Goal: Task Accomplishment & Management: Complete application form

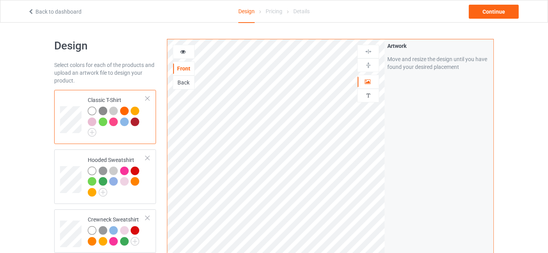
scroll to position [115, 0]
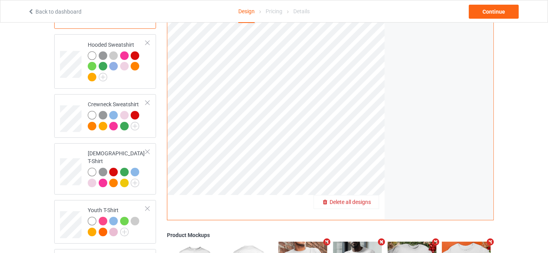
drag, startPoint x: 361, startPoint y: 197, endPoint x: 366, endPoint y: 203, distance: 8.3
click at [366, 203] on span "Delete all designs" at bounding box center [349, 202] width 41 height 6
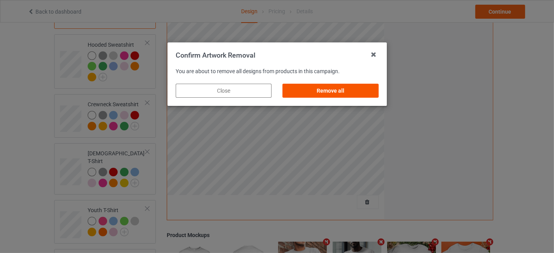
click at [339, 95] on div "Remove all" at bounding box center [331, 91] width 96 height 14
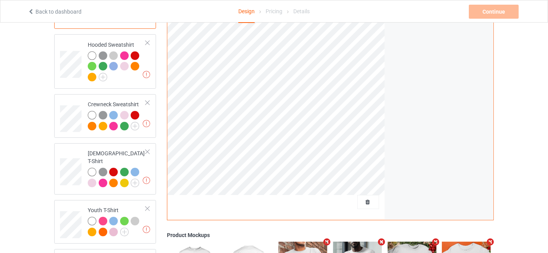
scroll to position [0, 0]
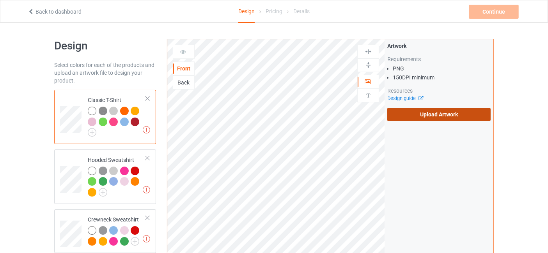
click at [423, 115] on label "Upload Artwork" at bounding box center [438, 114] width 103 height 13
click at [0, 0] on input "Upload Artwork" at bounding box center [0, 0] width 0 height 0
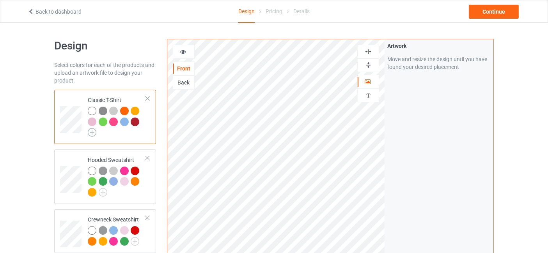
click at [90, 134] on img at bounding box center [92, 132] width 9 height 9
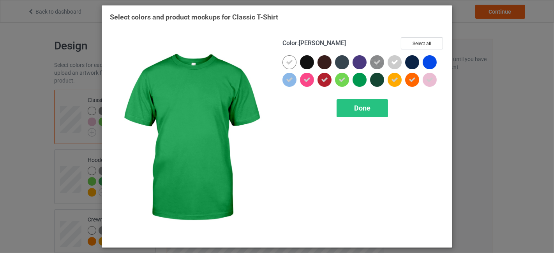
click at [362, 78] on div at bounding box center [360, 80] width 14 height 14
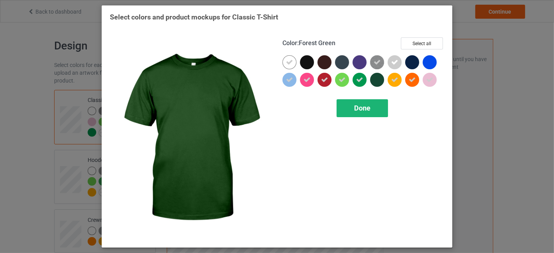
click at [372, 104] on div "Done" at bounding box center [362, 108] width 51 height 18
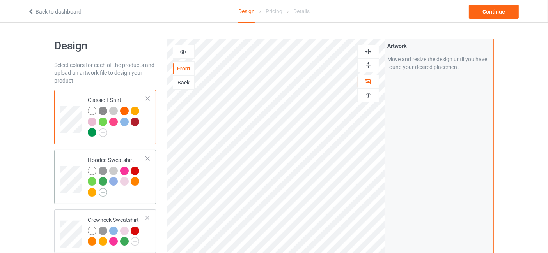
click at [107, 195] on img at bounding box center [103, 192] width 9 height 9
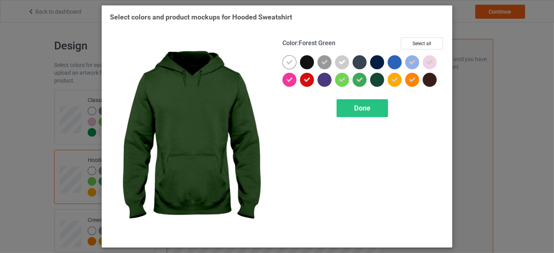
click at [375, 82] on div at bounding box center [377, 80] width 14 height 14
click at [360, 108] on span "Done" at bounding box center [362, 108] width 16 height 8
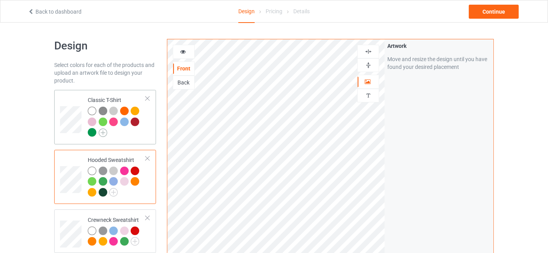
click at [104, 130] on img at bounding box center [103, 133] width 9 height 9
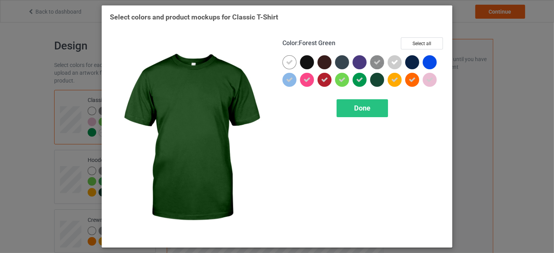
drag, startPoint x: 378, startPoint y: 76, endPoint x: 365, endPoint y: 98, distance: 25.5
click at [379, 77] on div at bounding box center [377, 80] width 14 height 14
click at [361, 104] on span "Done" at bounding box center [362, 108] width 16 height 8
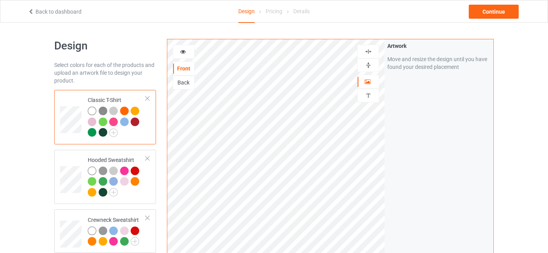
click at [103, 133] on div at bounding box center [103, 132] width 9 height 9
click at [185, 52] on icon at bounding box center [183, 50] width 7 height 5
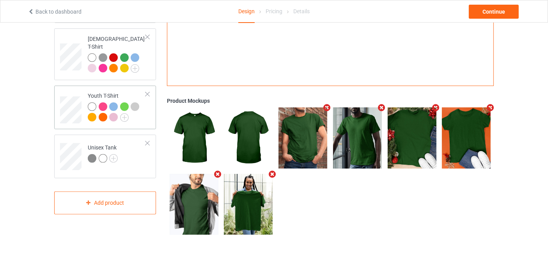
scroll to position [230, 0]
click at [119, 150] on td "Unisex Tank" at bounding box center [116, 154] width 67 height 32
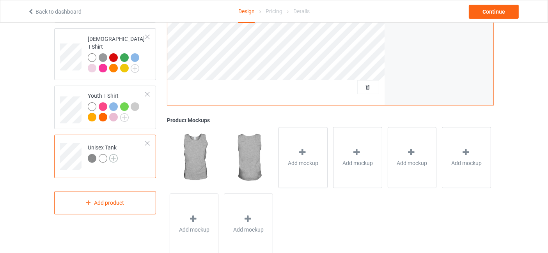
click at [116, 154] on img at bounding box center [113, 158] width 9 height 9
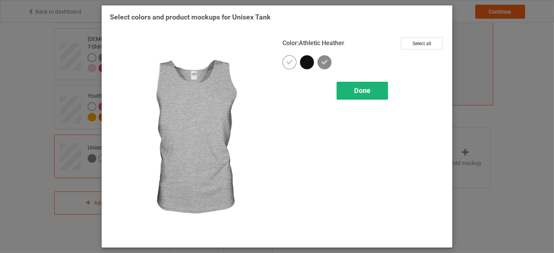
click at [360, 85] on div "Done" at bounding box center [362, 91] width 51 height 18
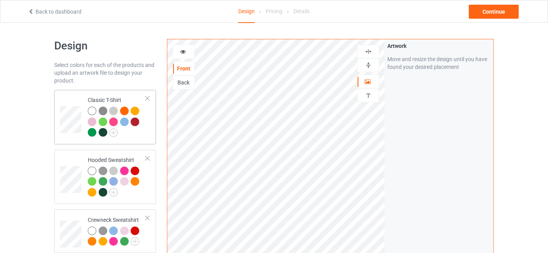
click at [126, 137] on div at bounding box center [117, 123] width 58 height 32
click at [500, 8] on div "Continue" at bounding box center [494, 12] width 50 height 14
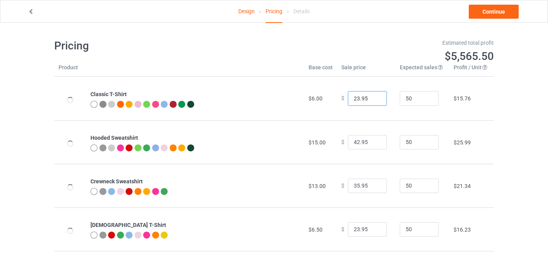
click at [375, 97] on input "23.95" at bounding box center [367, 98] width 39 height 15
type input "24.95"
click at [375, 97] on input "24.95" at bounding box center [367, 98] width 39 height 15
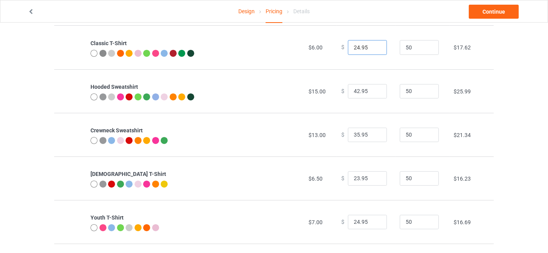
scroll to position [101, 0]
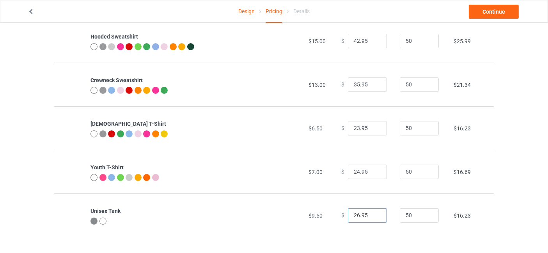
type input "26.95"
click at [374, 215] on input "26.95" at bounding box center [367, 216] width 39 height 15
type input "24.95"
click at [372, 126] on input "24.95" at bounding box center [367, 128] width 39 height 15
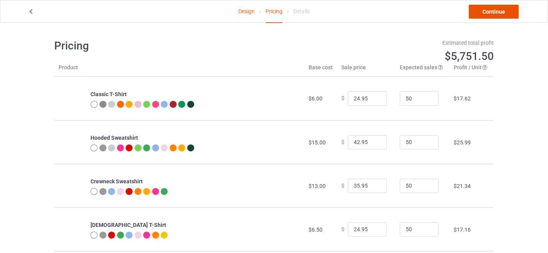
click at [497, 13] on link "Continue" at bounding box center [494, 12] width 50 height 14
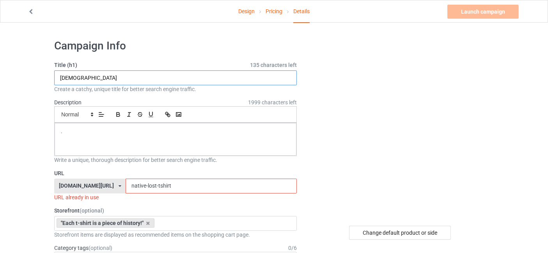
click at [115, 82] on input "[DEMOGRAPHIC_DATA]" at bounding box center [175, 78] width 243 height 15
type input "NATIVE AMERICAN RELIGION"
drag, startPoint x: 181, startPoint y: 183, endPoint x: 136, endPoint y: 189, distance: 45.6
click at [136, 189] on input "native-lost-tshirt" at bounding box center [211, 186] width 171 height 15
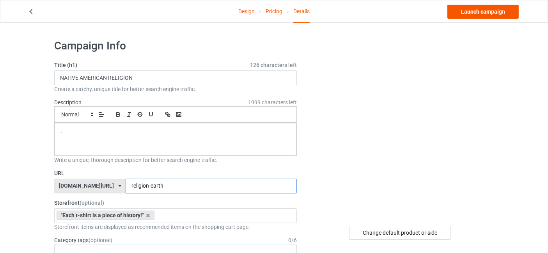
type input "religion-earth"
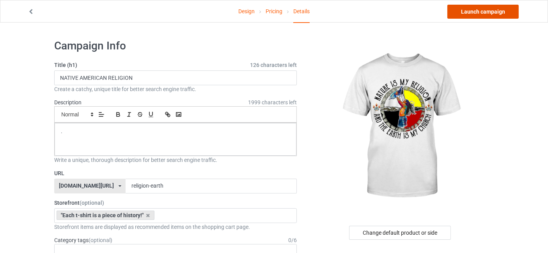
click at [483, 12] on link "Launch campaign" at bounding box center [482, 12] width 71 height 14
